Goal: Navigation & Orientation: Understand site structure

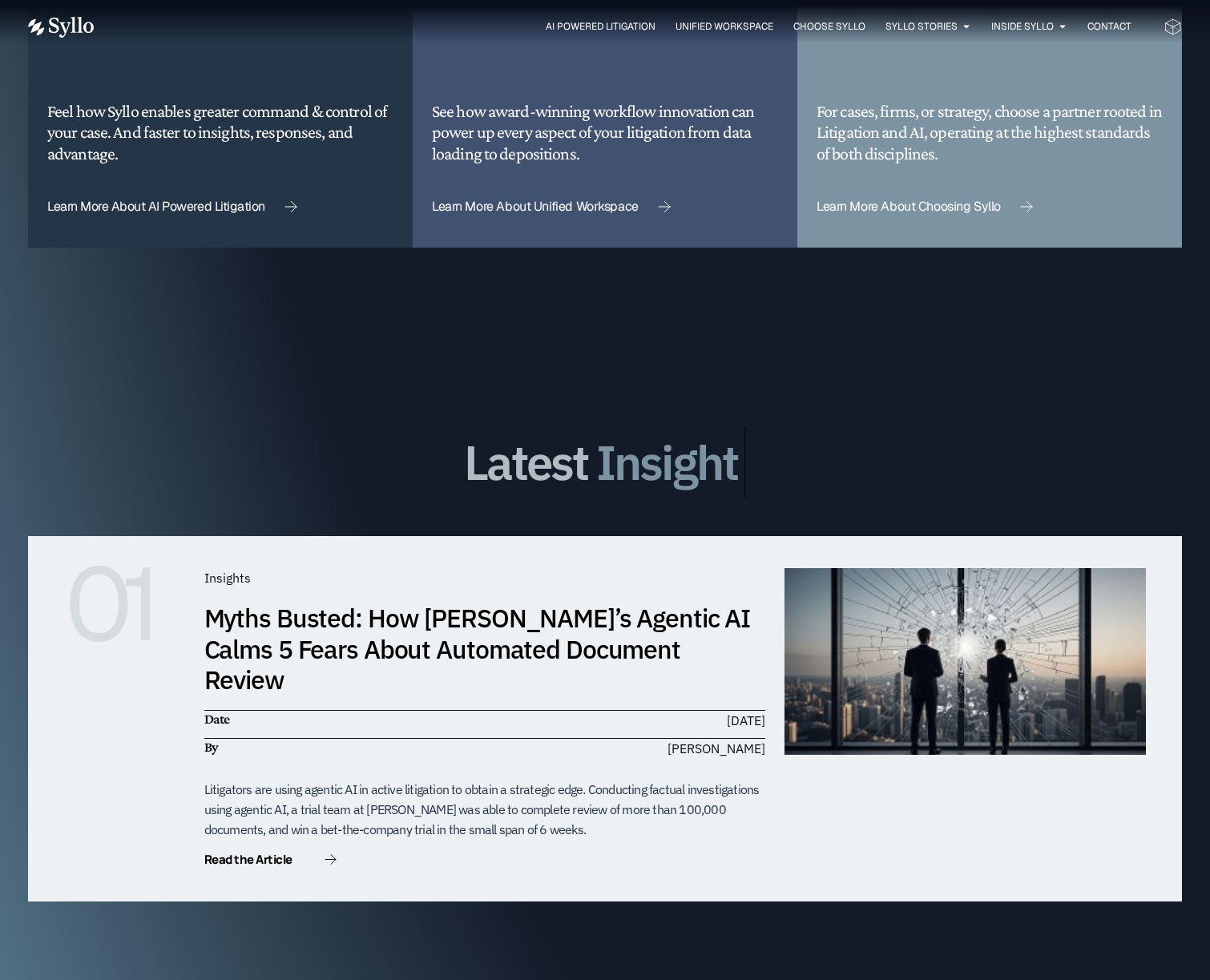
scroll to position [4771, 0]
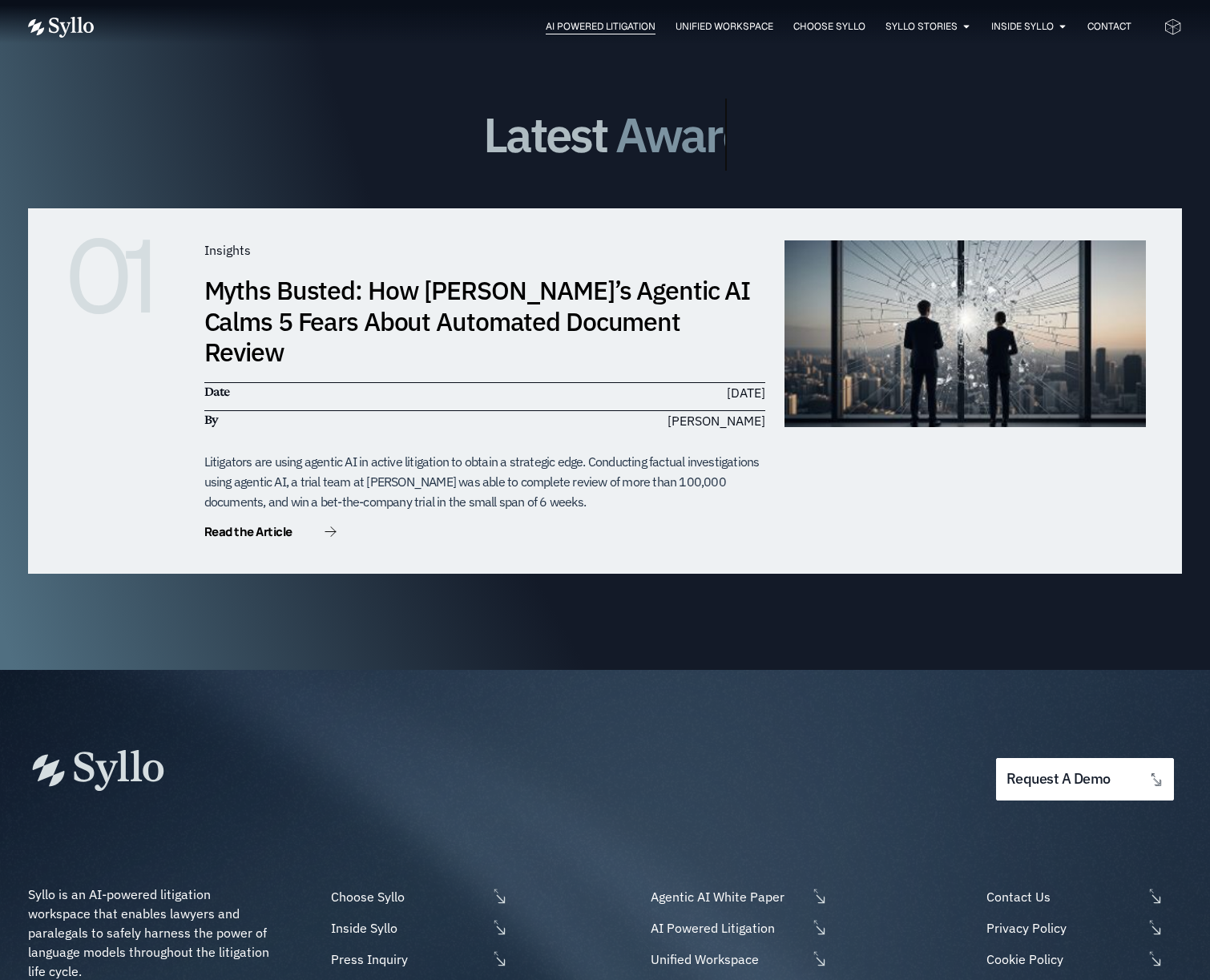
click at [570, 27] on span "AI Powered Litigation" at bounding box center [601, 26] width 110 height 14
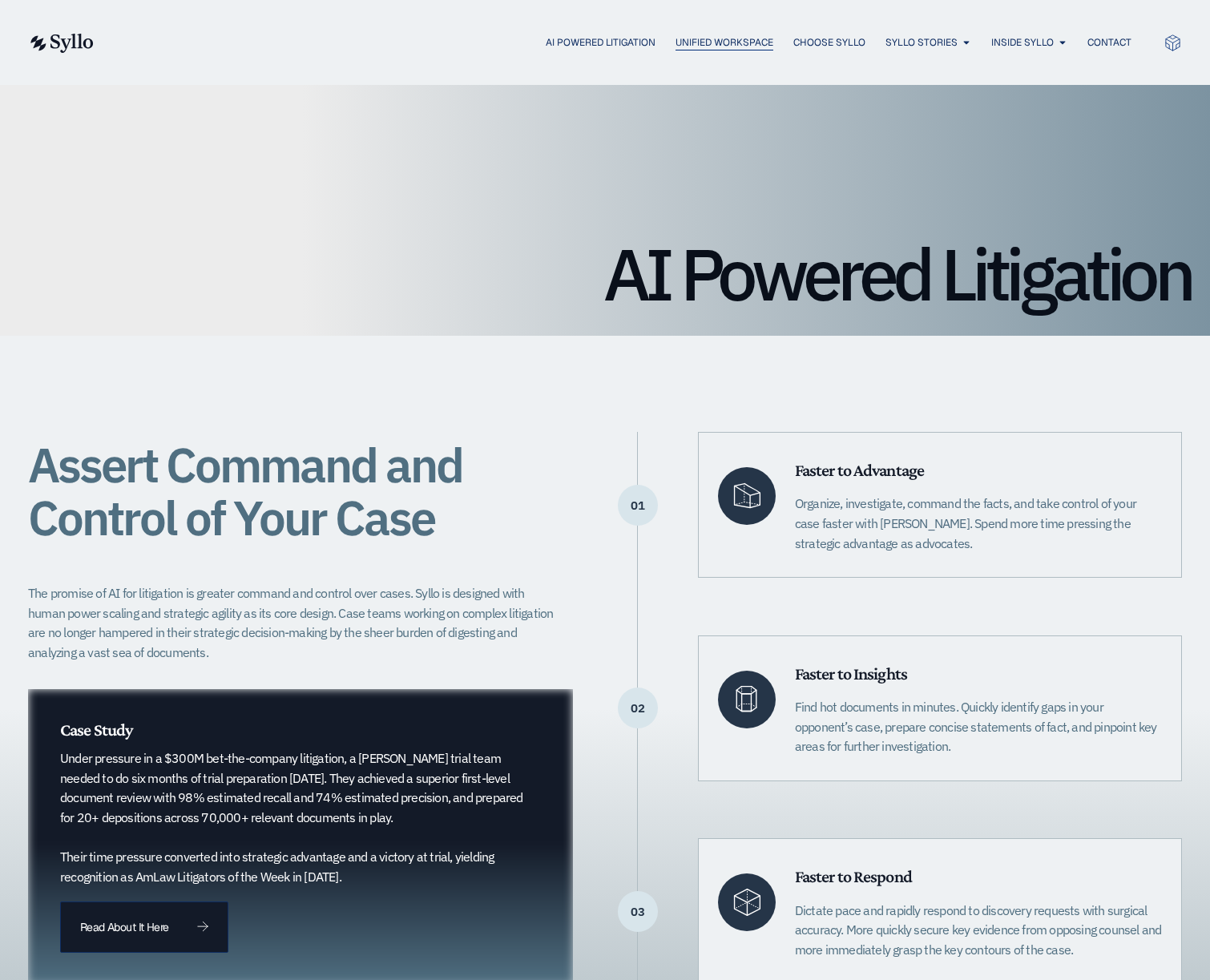
click at [687, 37] on span "Unified Workspace" at bounding box center [724, 42] width 98 height 14
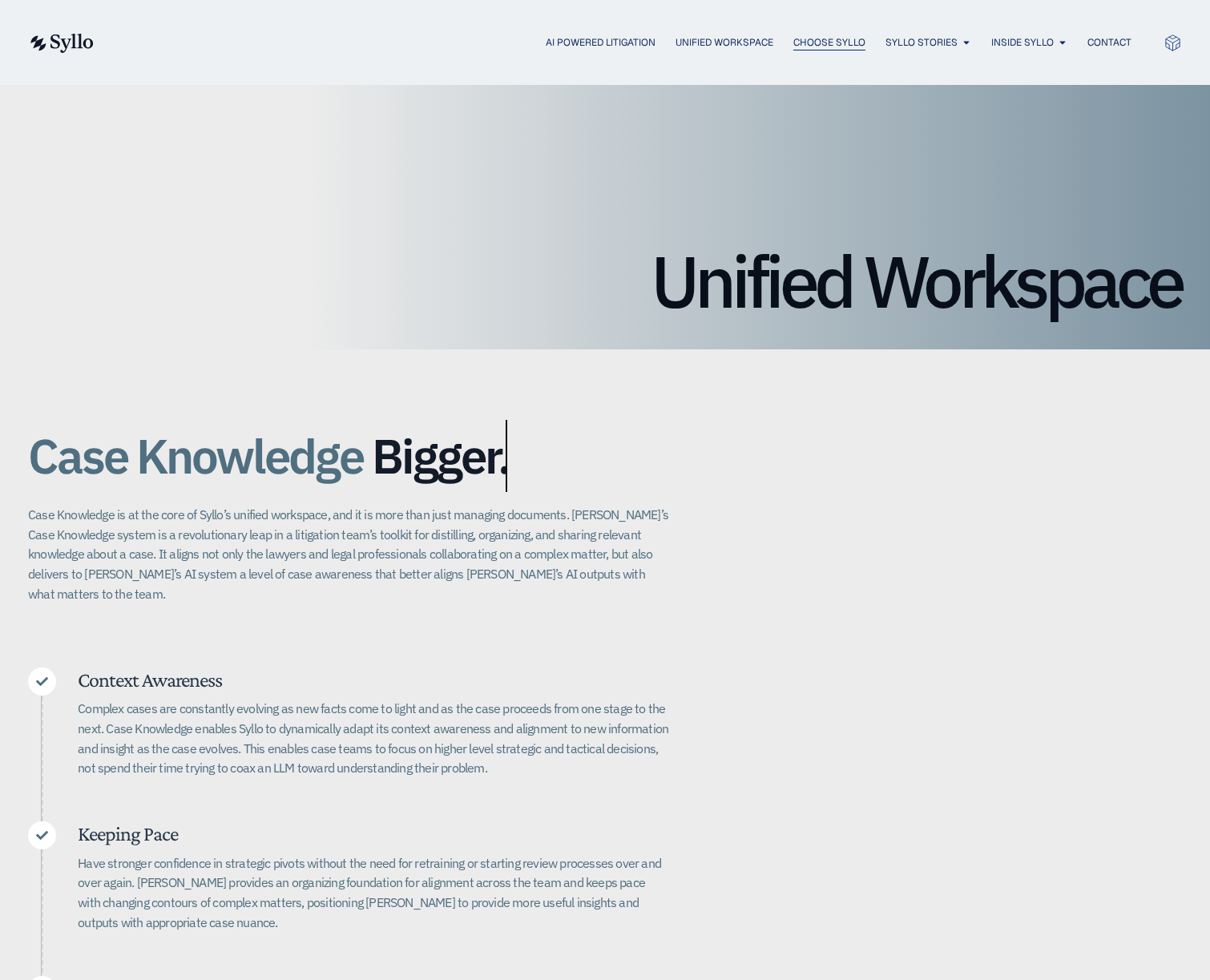
click at [812, 40] on span "Choose Syllo" at bounding box center [830, 42] width 72 height 14
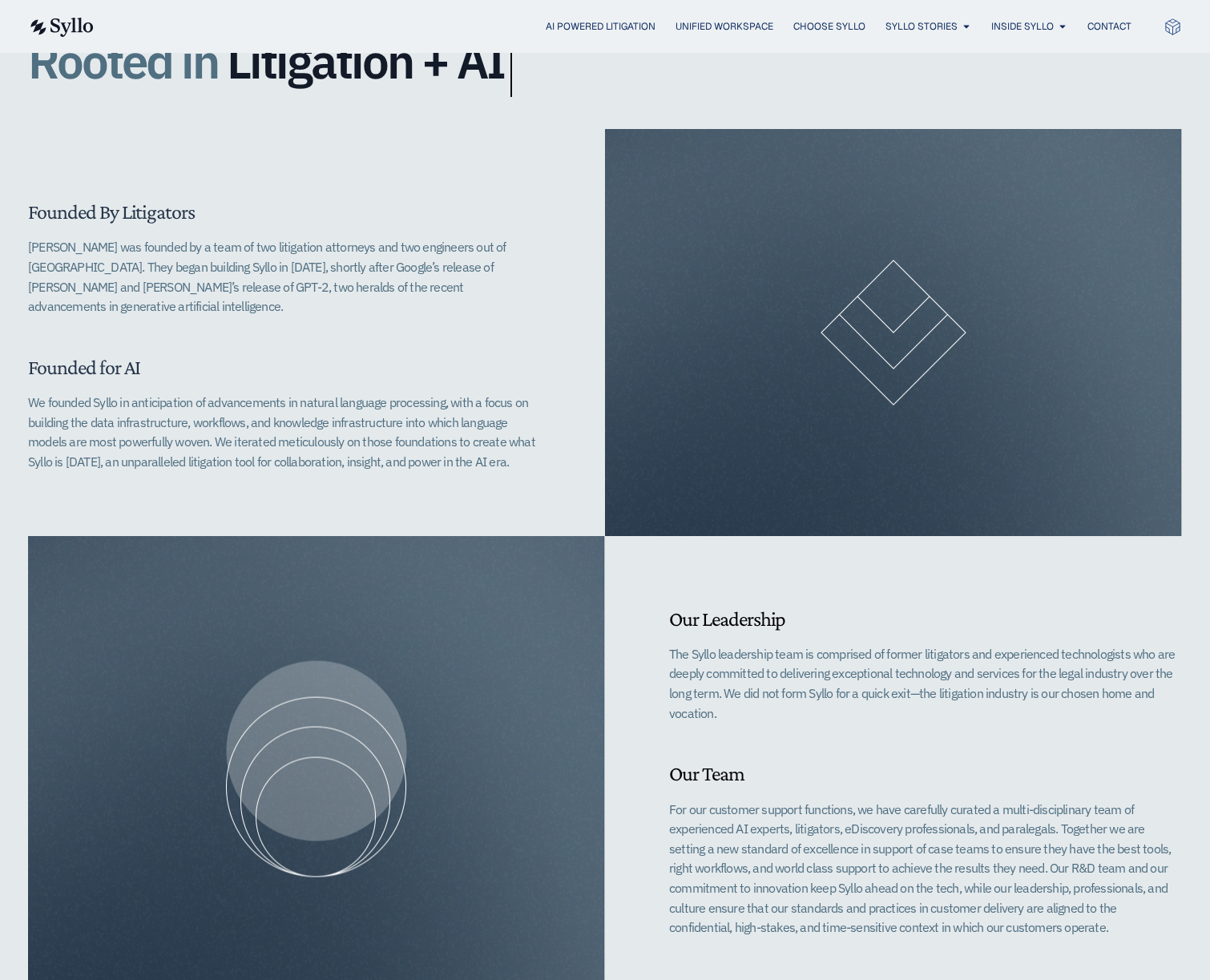
scroll to position [885, 0]
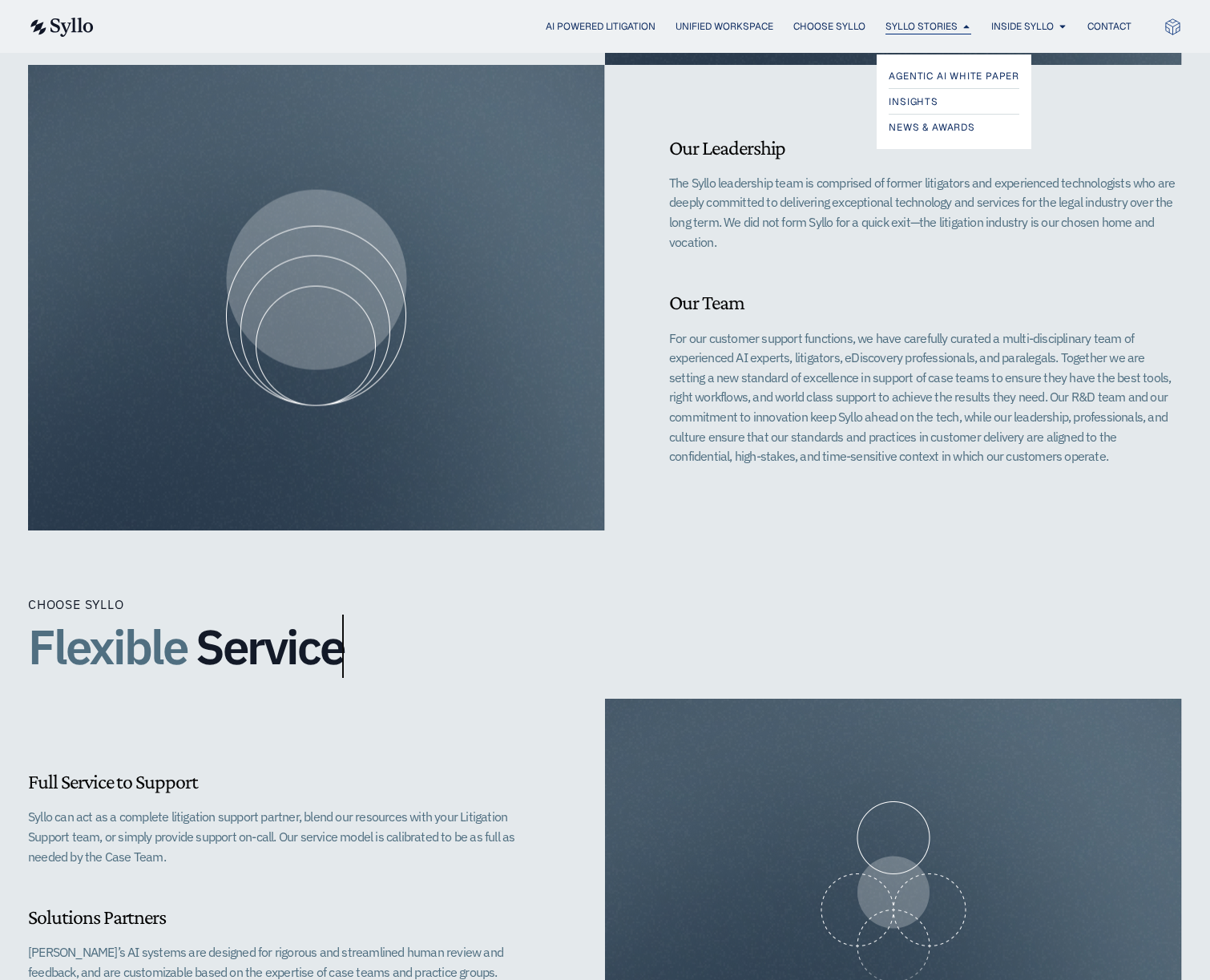
click at [926, 33] on span "Syllo Stories" at bounding box center [921, 26] width 72 height 14
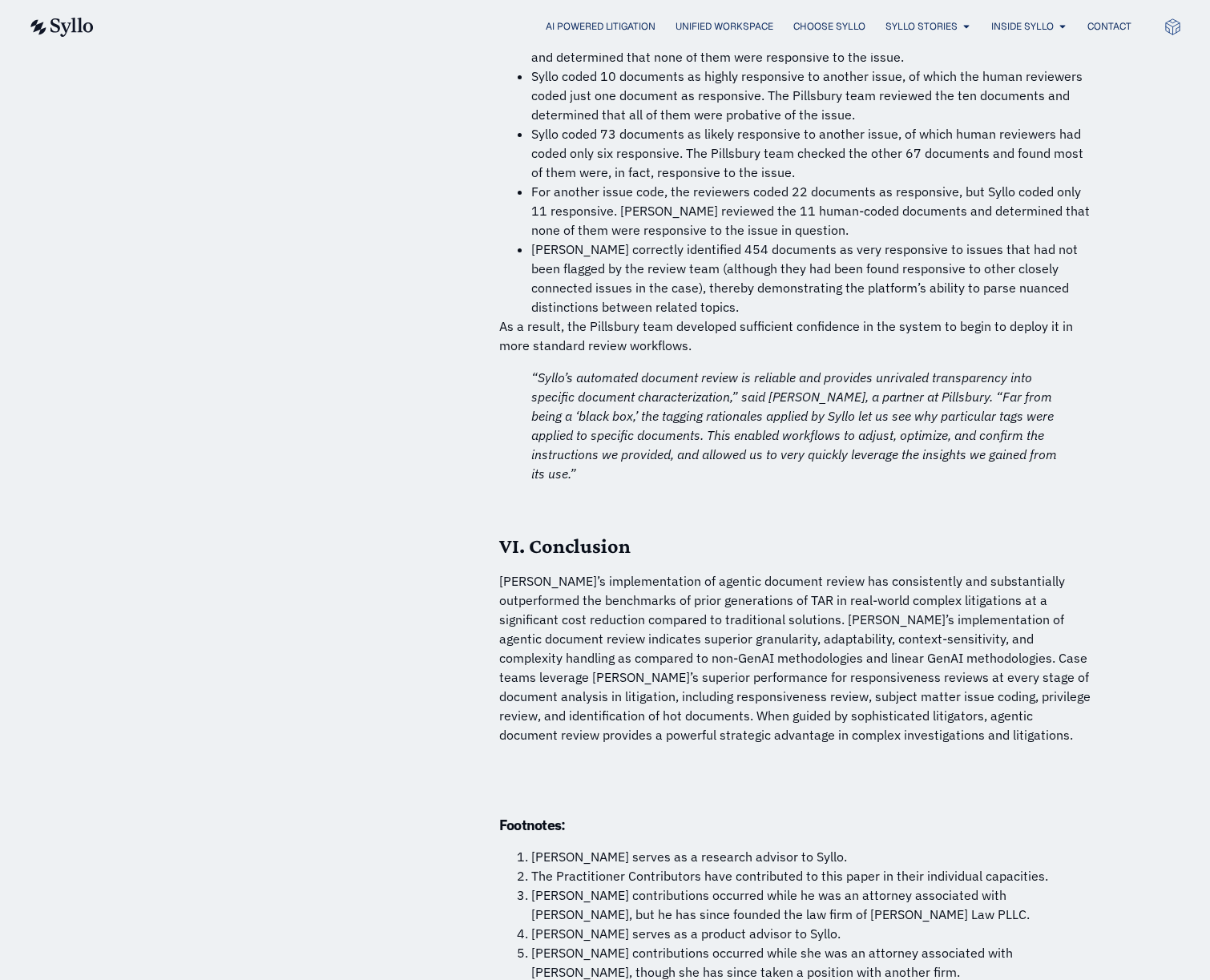
scroll to position [11933, 0]
